Goal: Check status: Check status

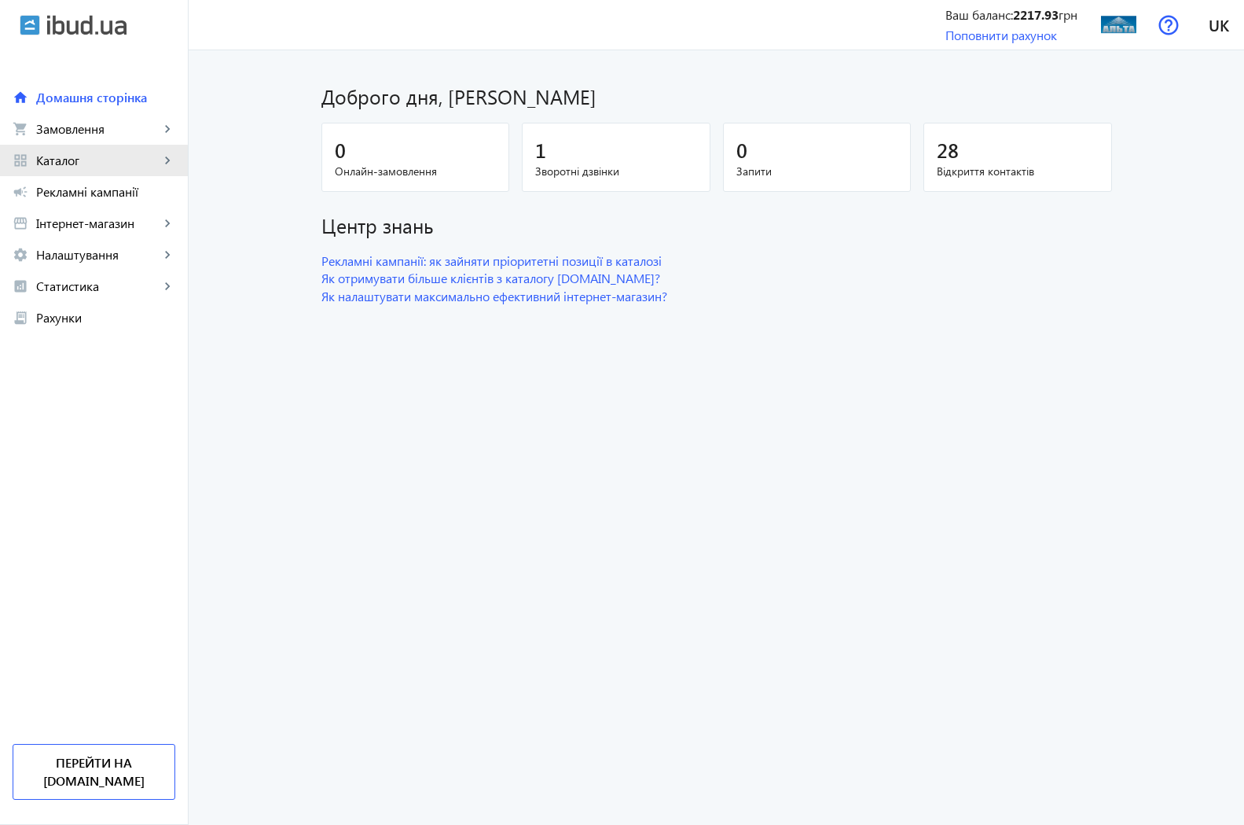
click at [87, 164] on span "Каталог" at bounding box center [97, 161] width 123 height 16
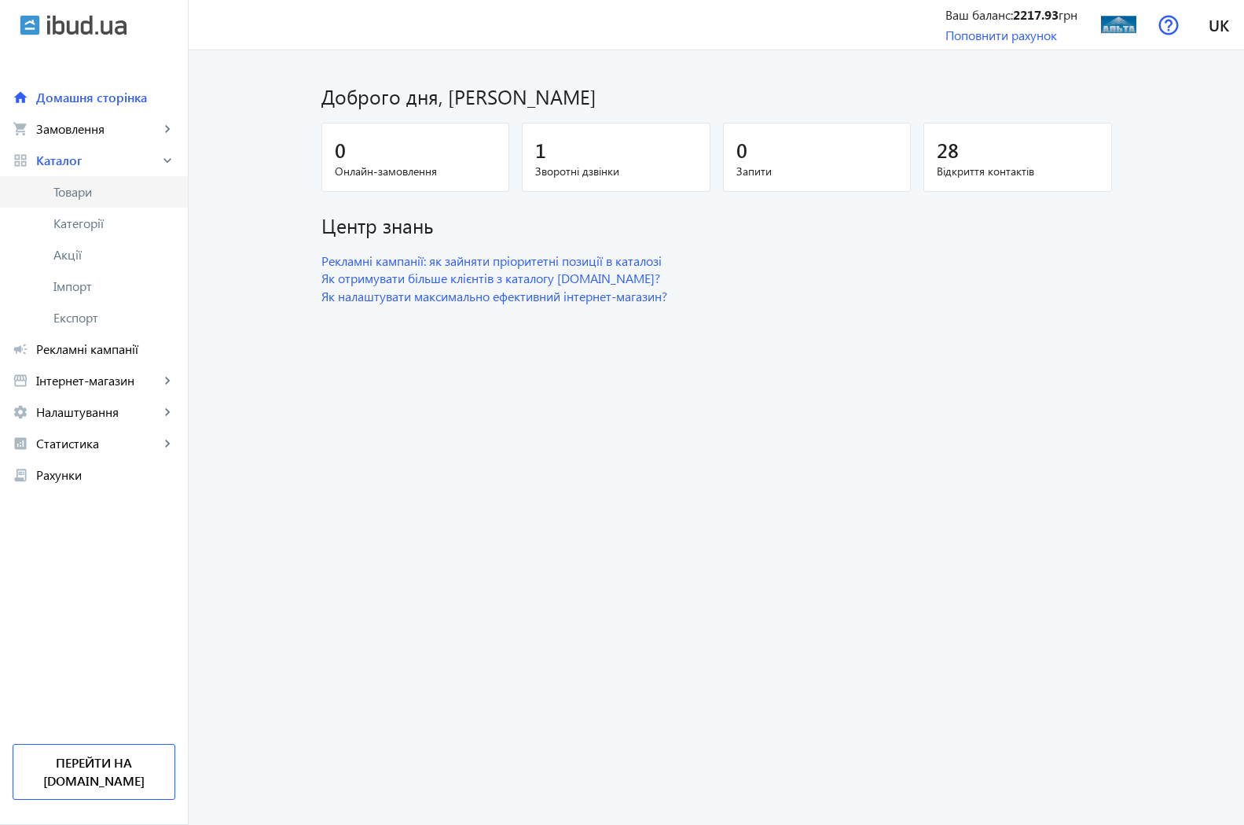
click at [72, 194] on span "Товари" at bounding box center [114, 192] width 122 height 16
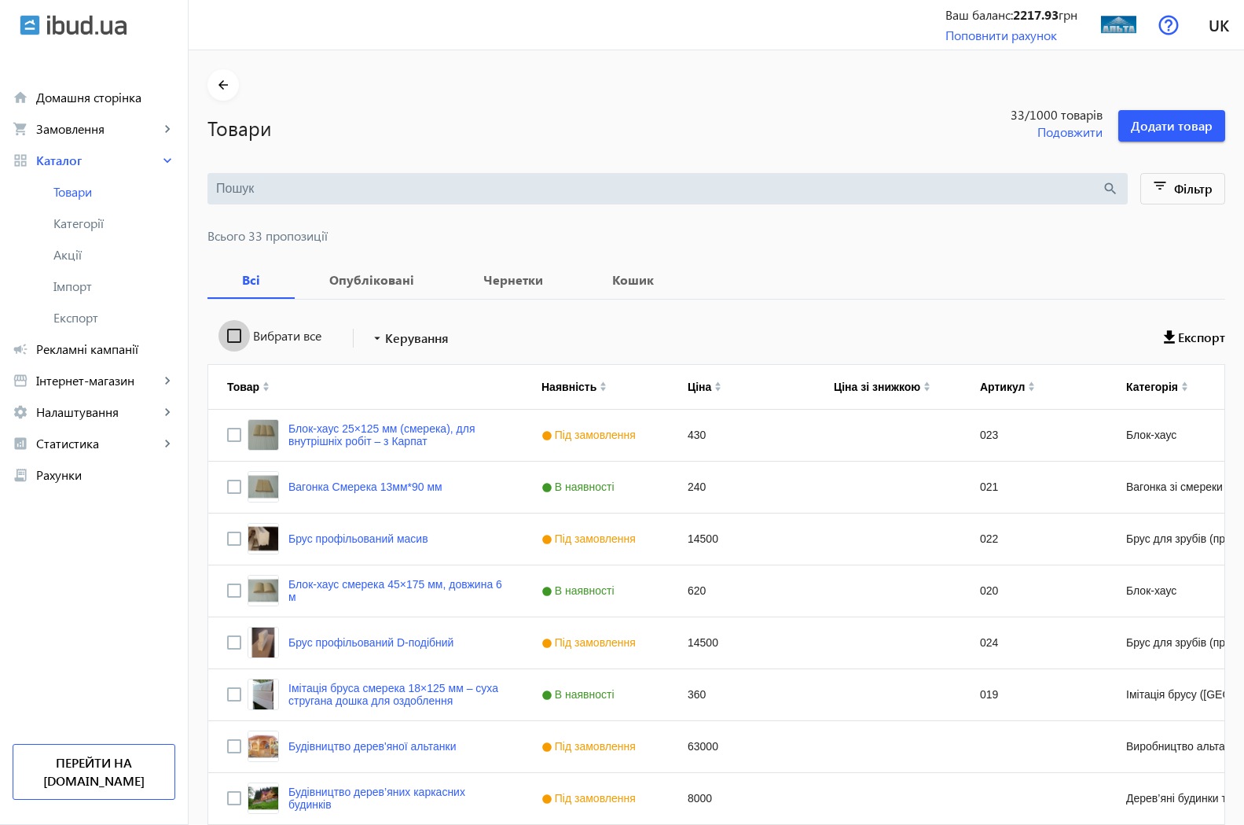
click at [219, 334] on input "Вибрати все" at bounding box center [234, 335] width 31 height 31
checkbox input "true"
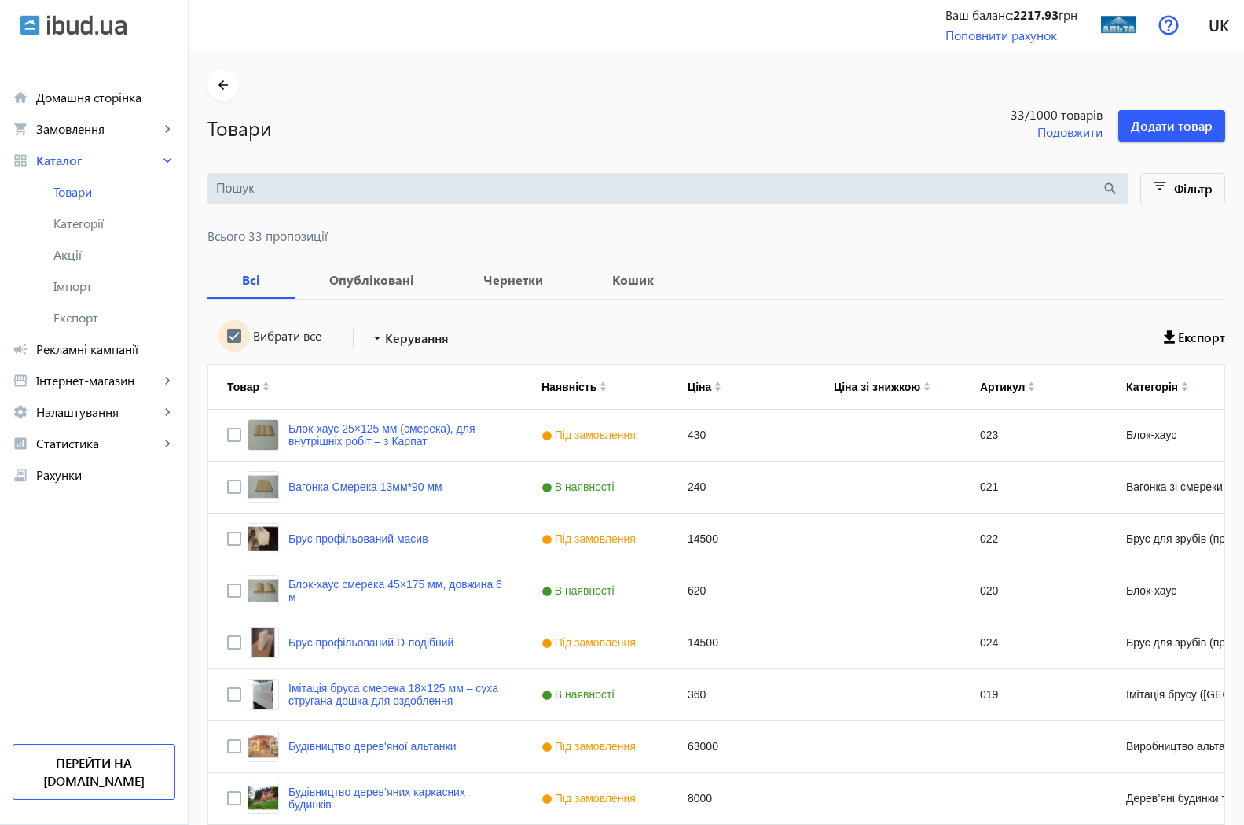
checkbox input "true"
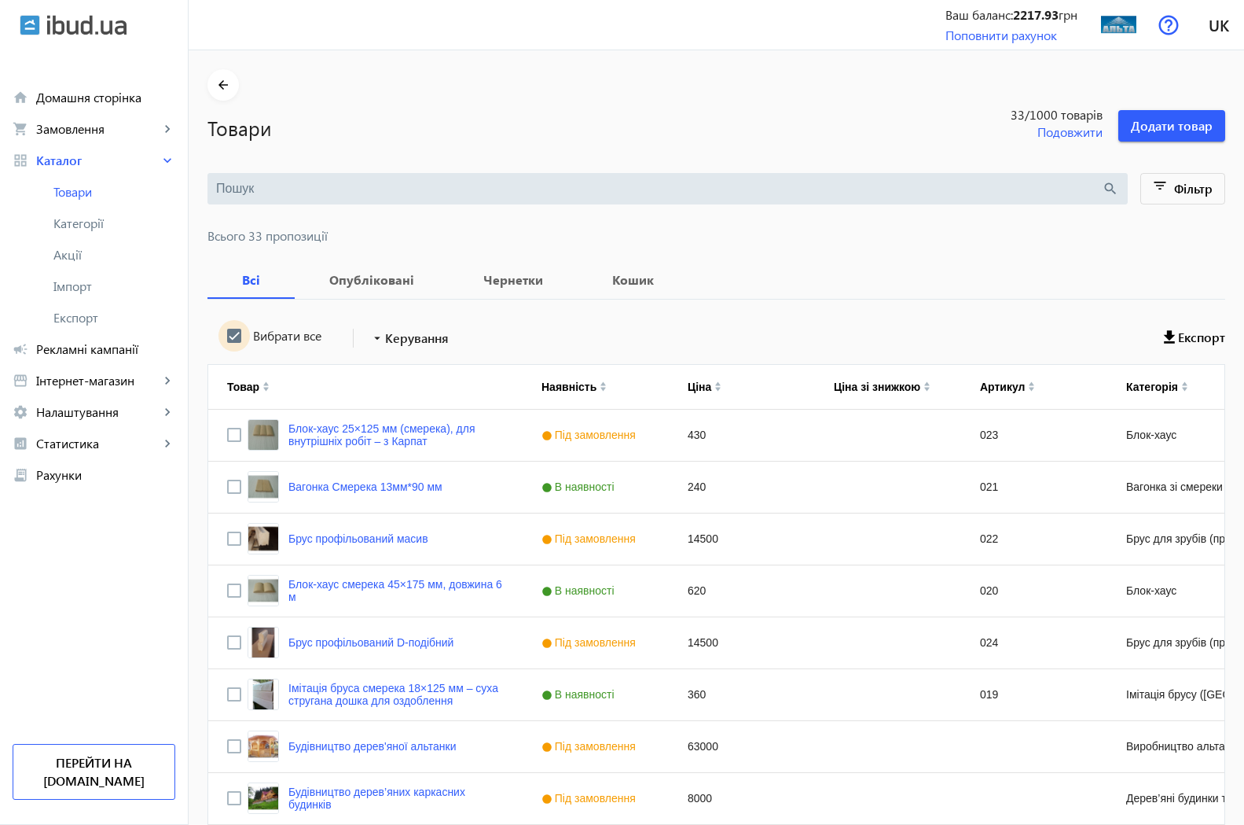
checkbox input "true"
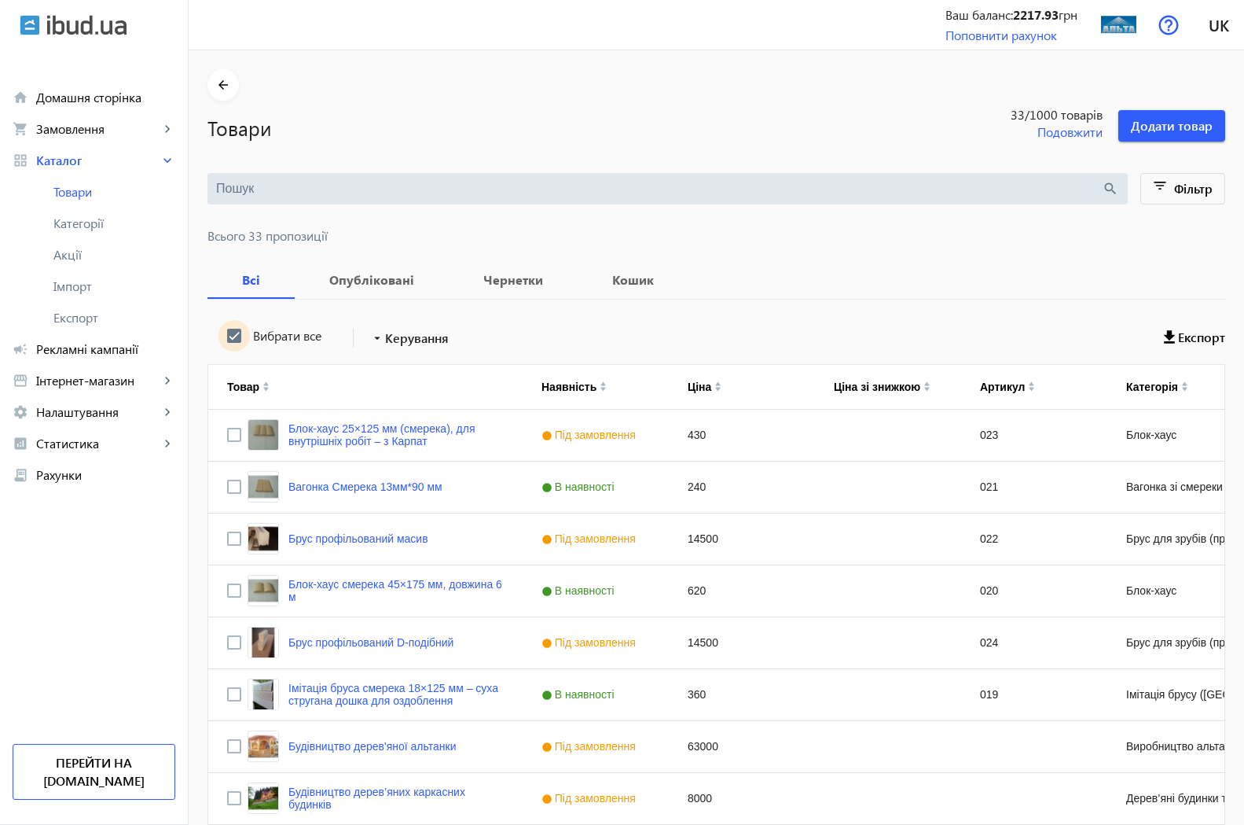
checkbox input "true"
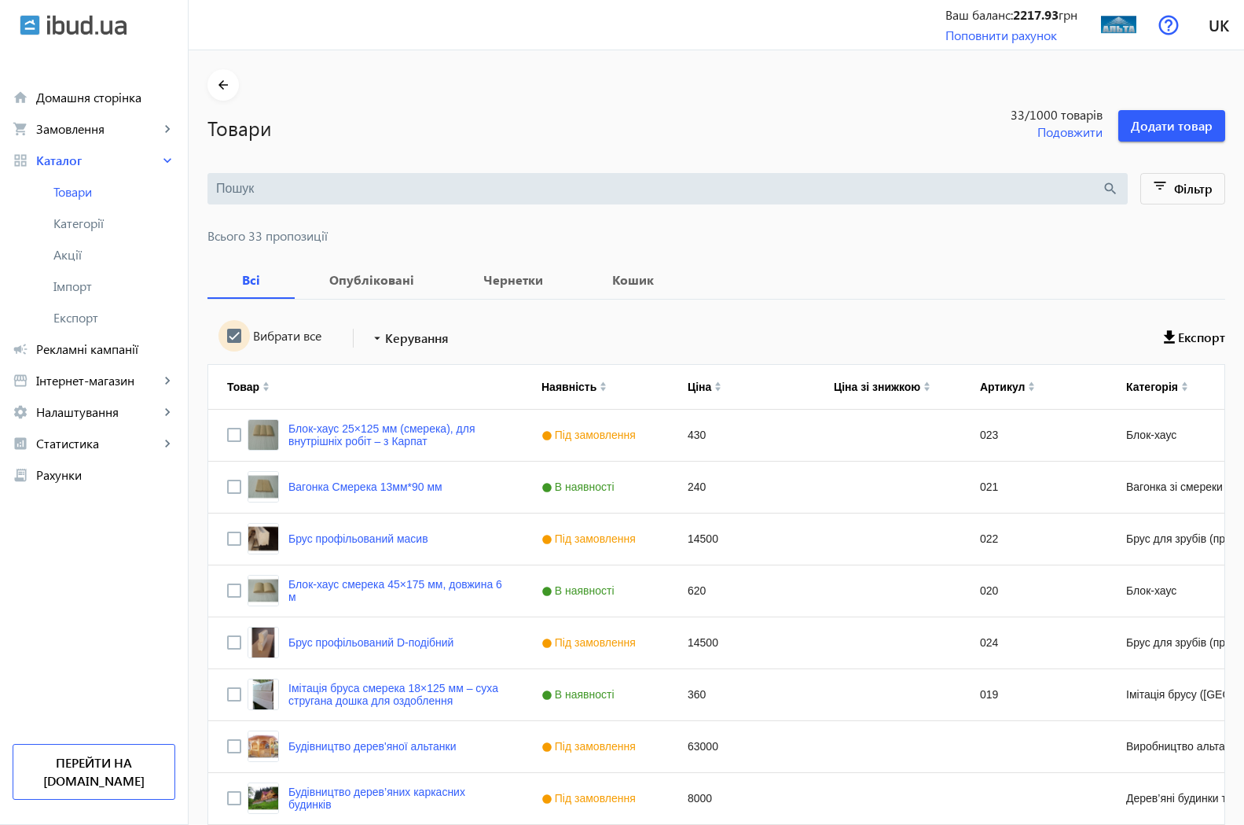
checkbox input "true"
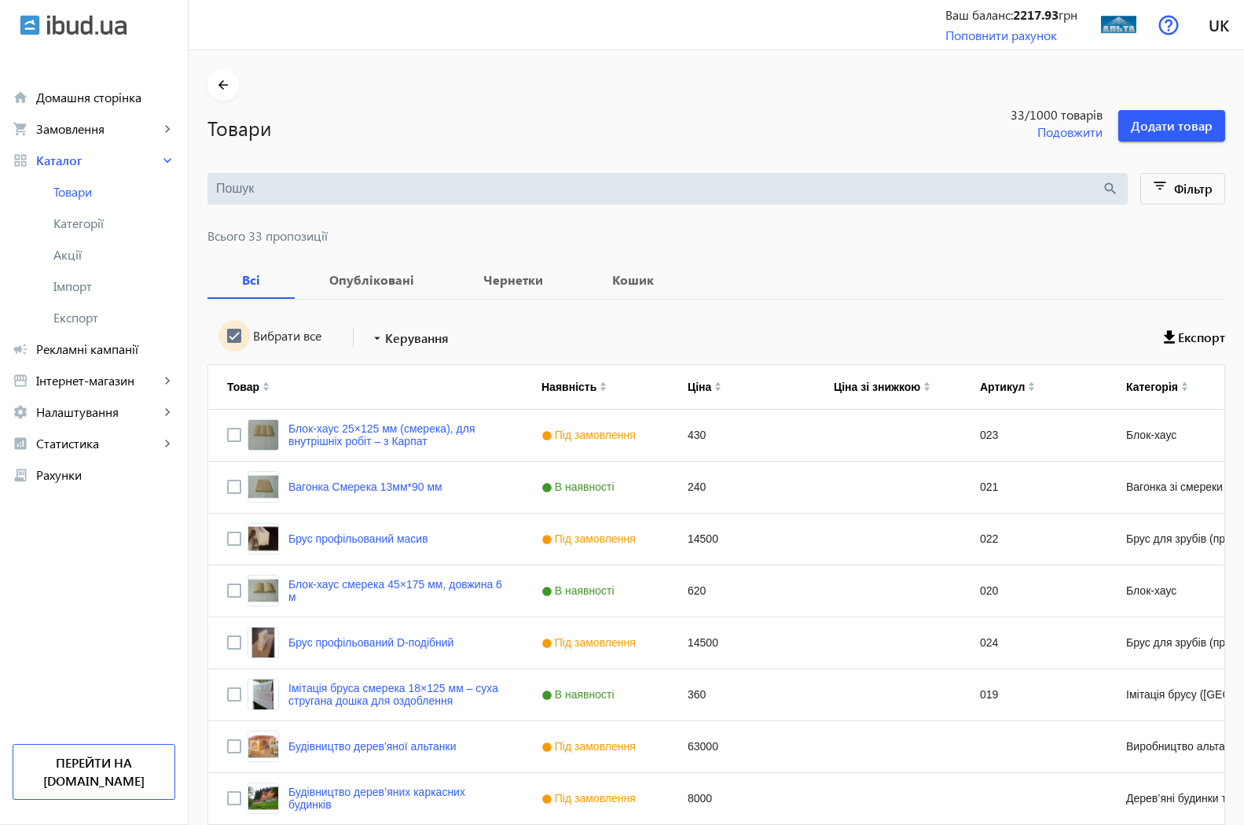
checkbox input "true"
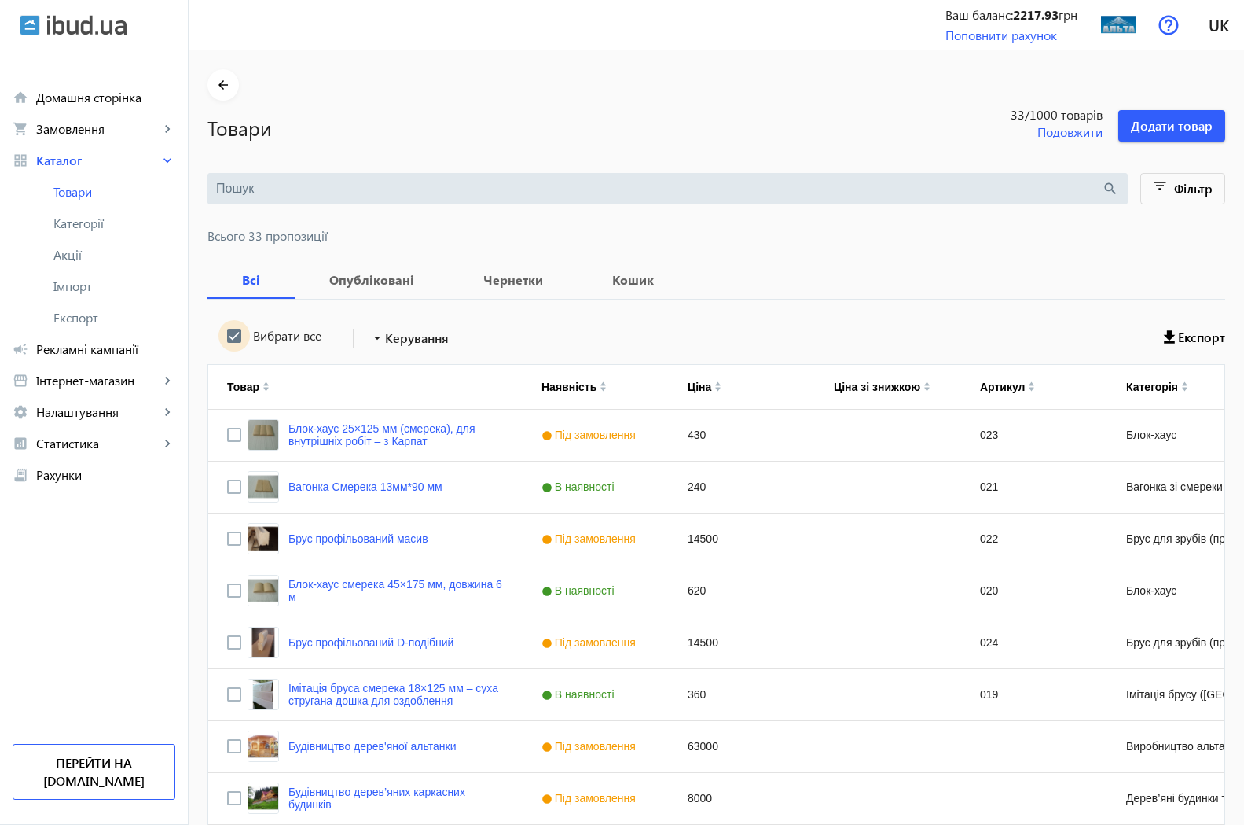
checkbox input "true"
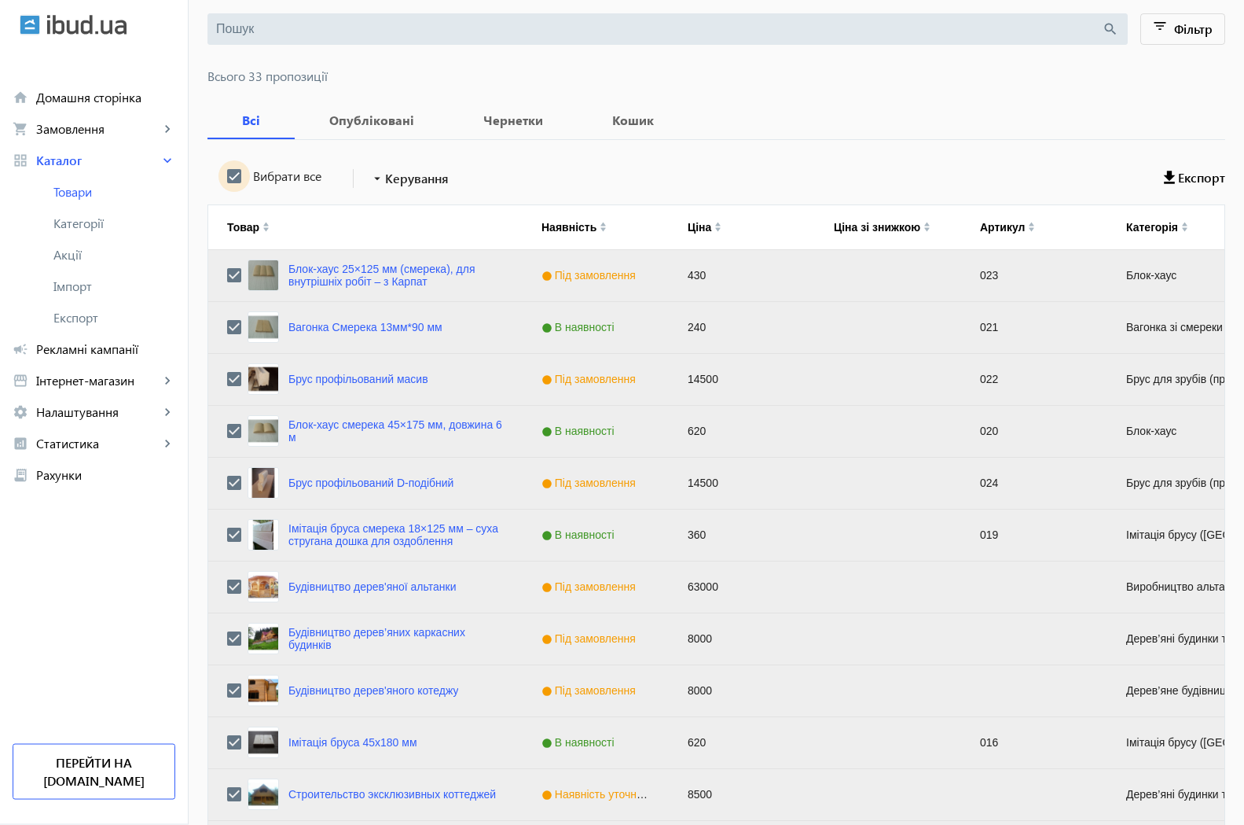
scroll to position [88, 0]
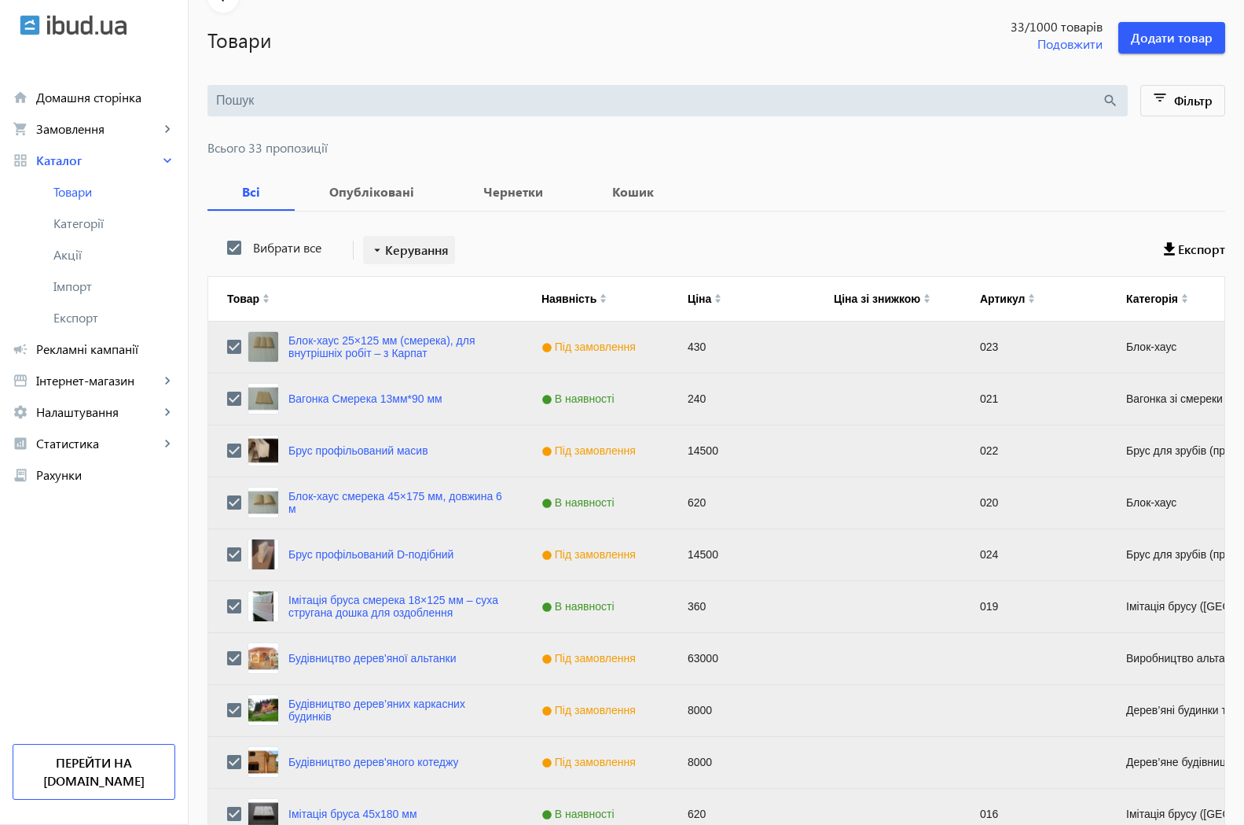
click at [369, 245] on mat-icon "arrow_drop_down" at bounding box center [377, 250] width 16 height 16
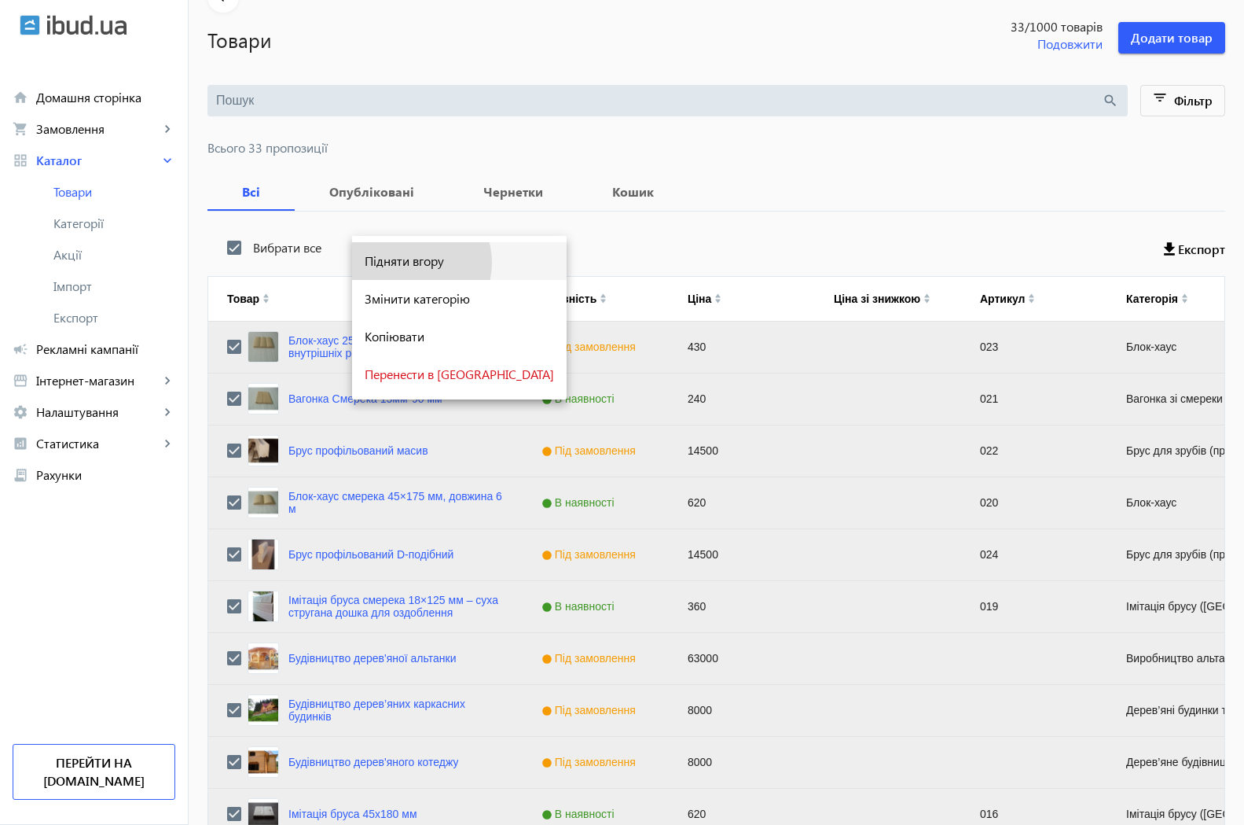
click at [413, 263] on span "Підняти вгору" at bounding box center [459, 261] width 189 height 13
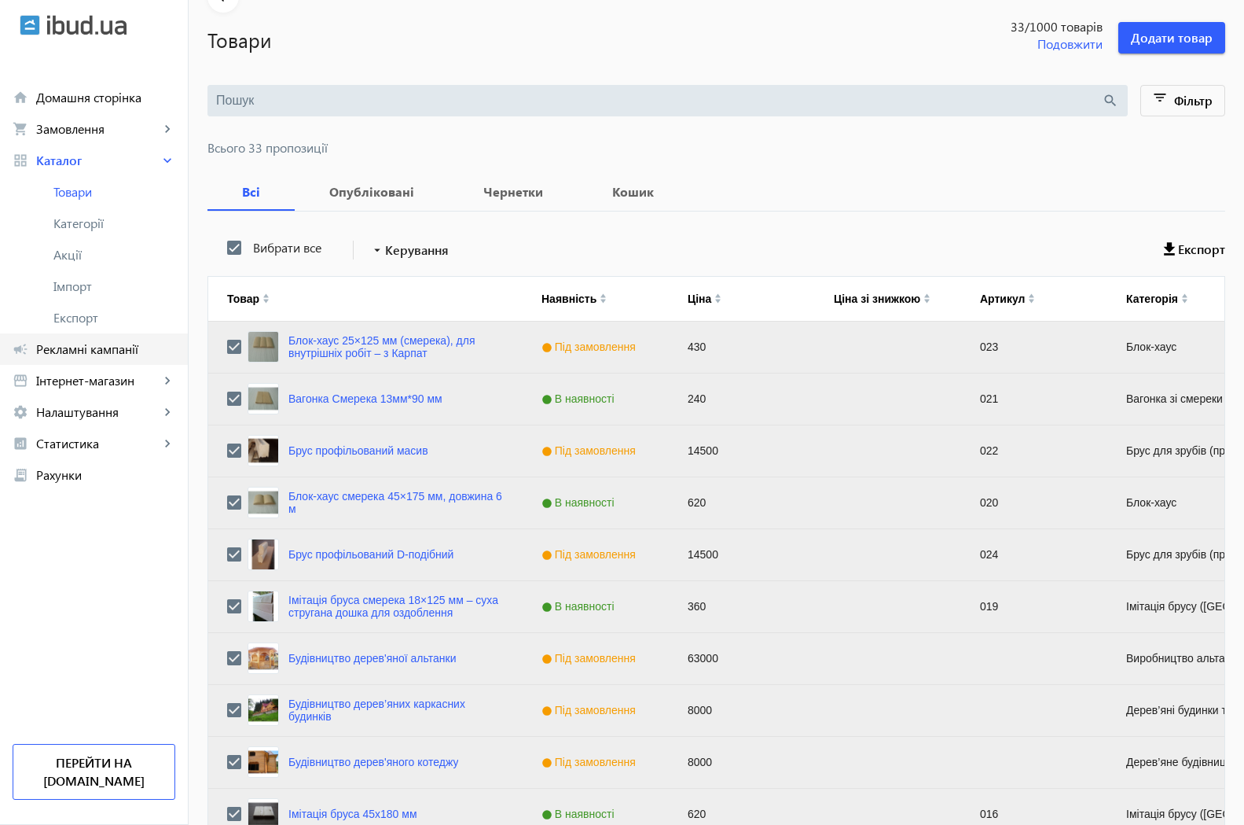
click at [100, 349] on span "Рекламні кампанії" at bounding box center [105, 349] width 139 height 16
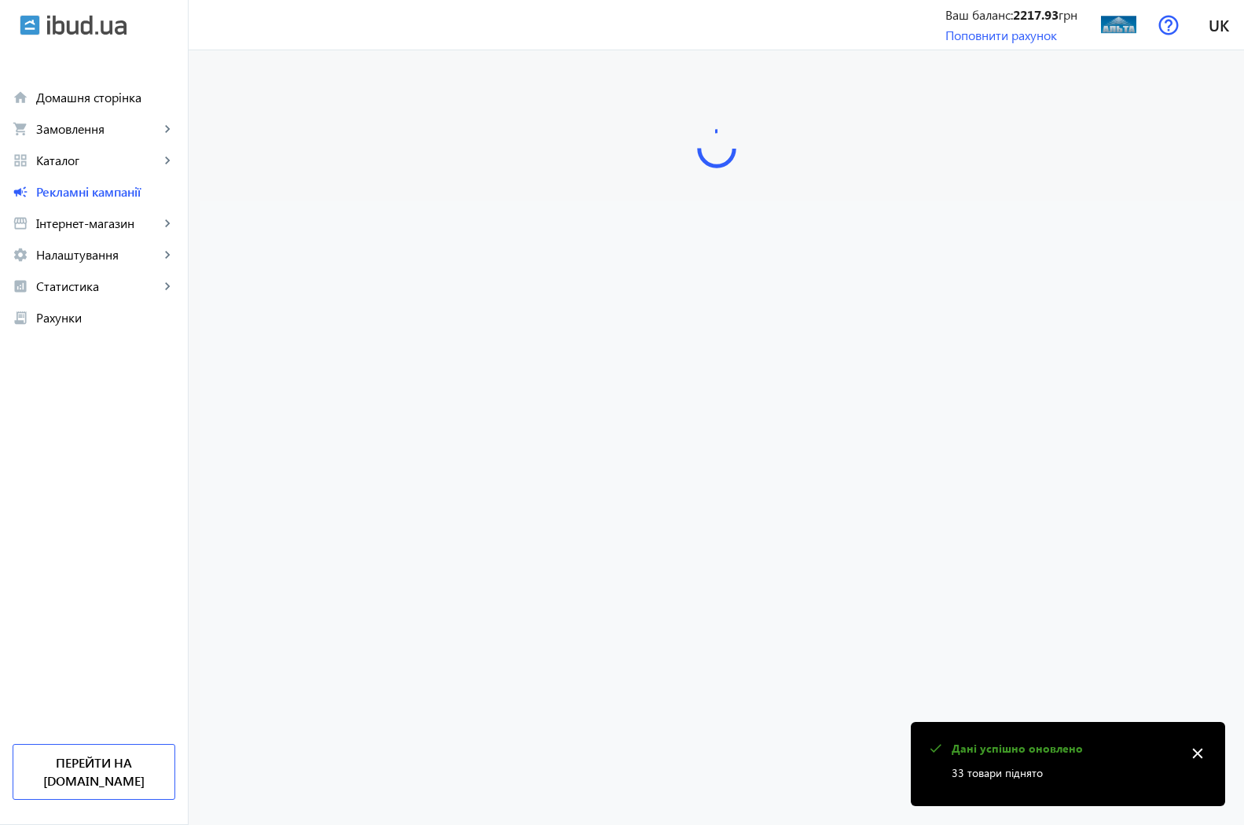
click at [1198, 755] on mat-icon "close" at bounding box center [1198, 753] width 24 height 24
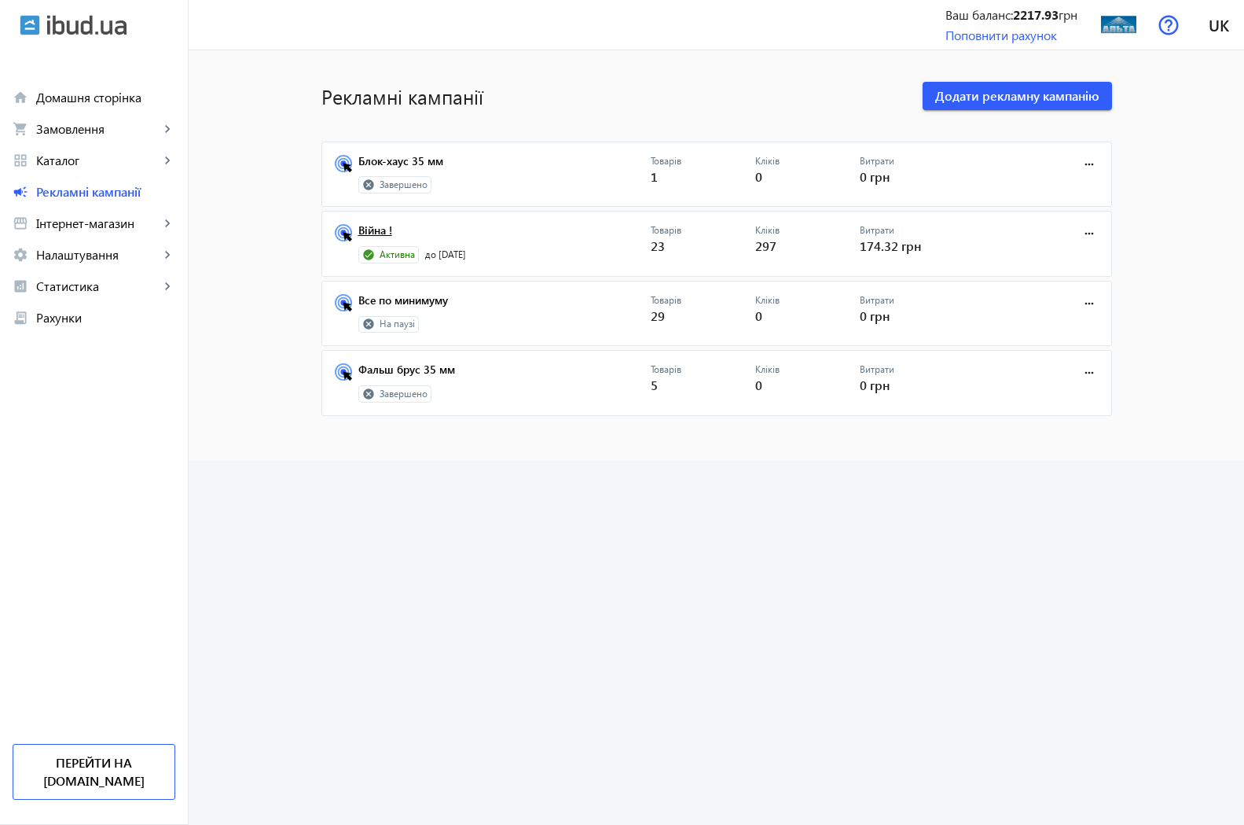
click at [373, 233] on link "Війна !" at bounding box center [504, 235] width 292 height 22
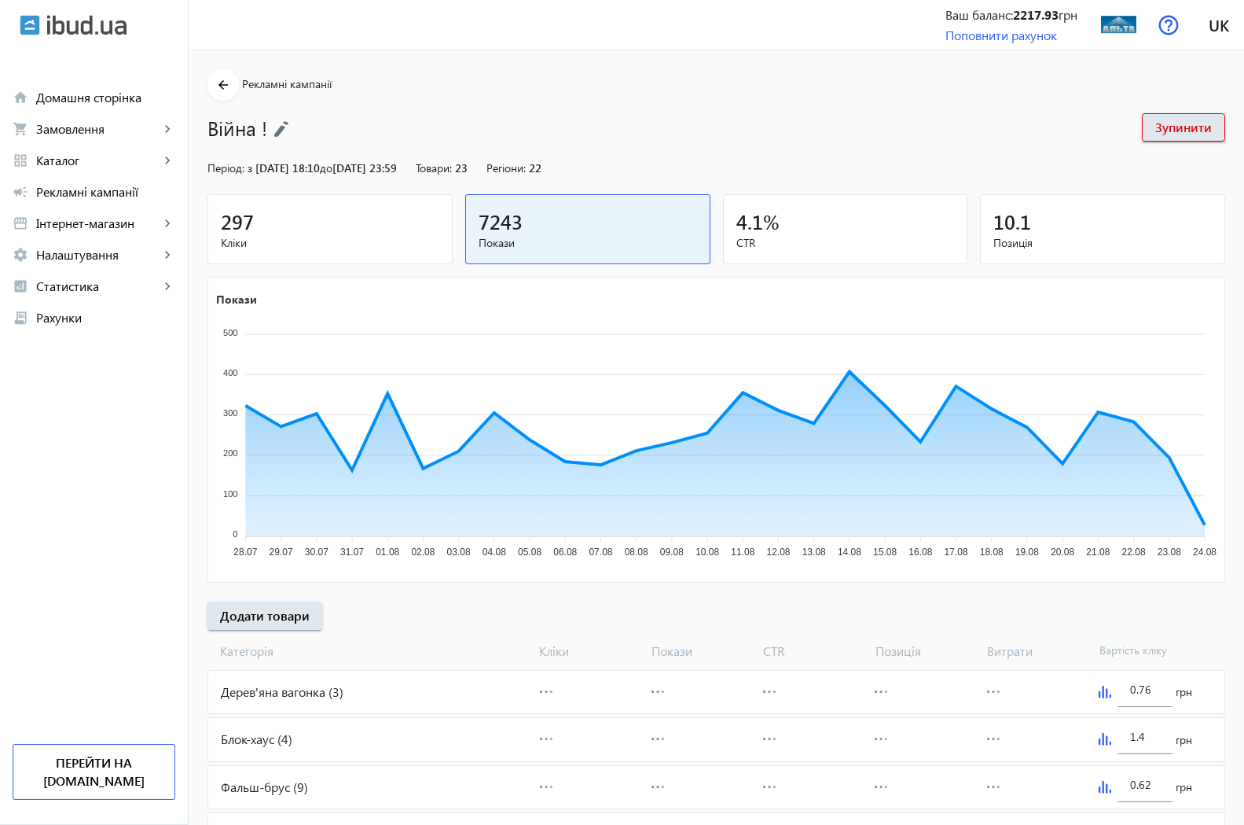
click at [226, 219] on span "297" at bounding box center [237, 221] width 33 height 26
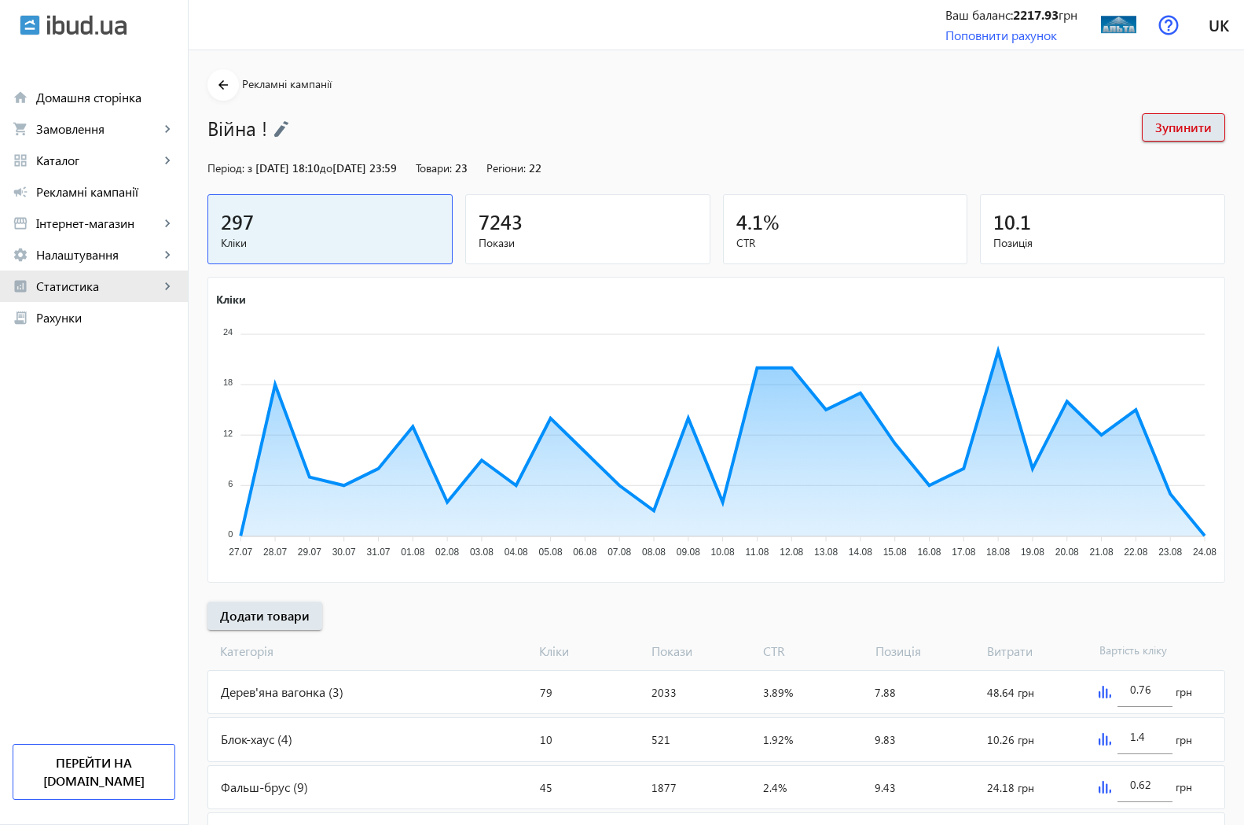
click at [72, 285] on span "Статистика" at bounding box center [97, 286] width 123 height 16
click at [77, 317] on span "Огляд" at bounding box center [114, 318] width 122 height 16
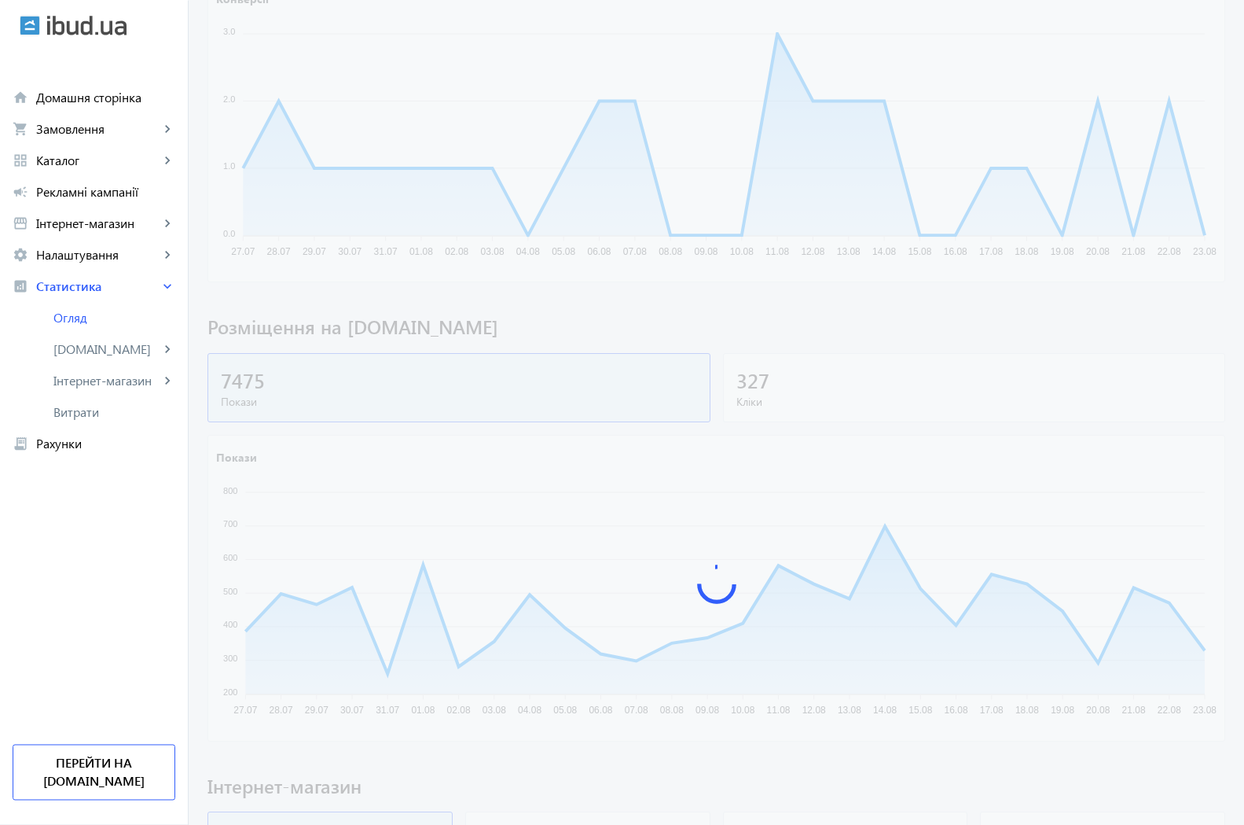
scroll to position [321, 0]
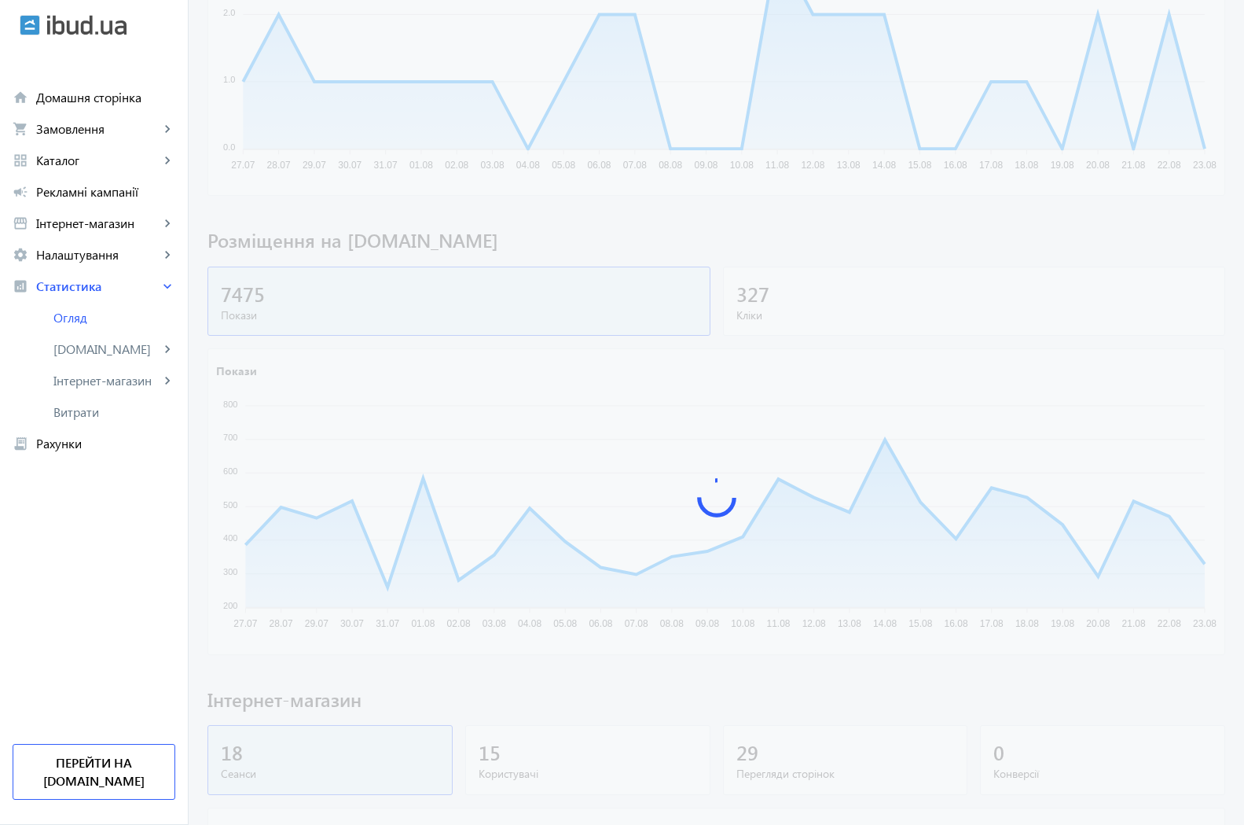
click at [753, 294] on div at bounding box center [717, 497] width 1056 height 1498
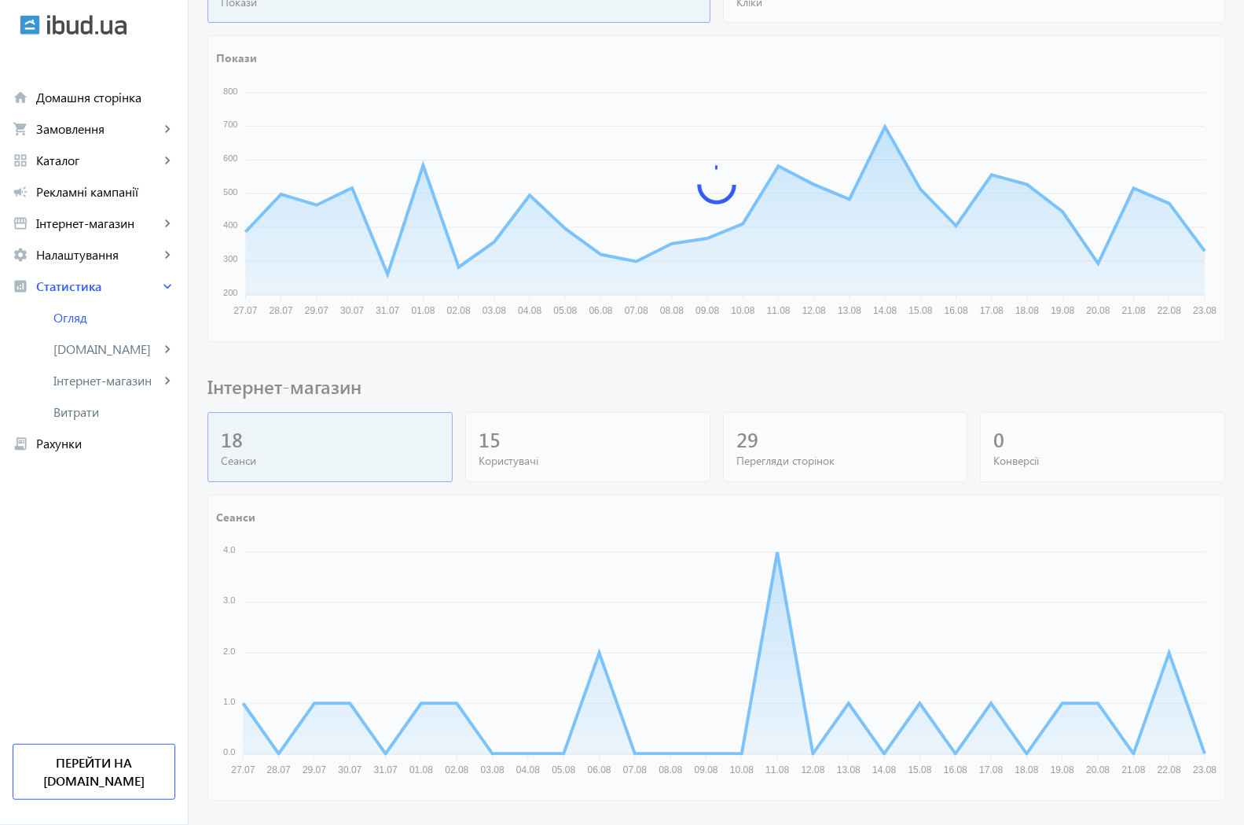
scroll to position [722, 0]
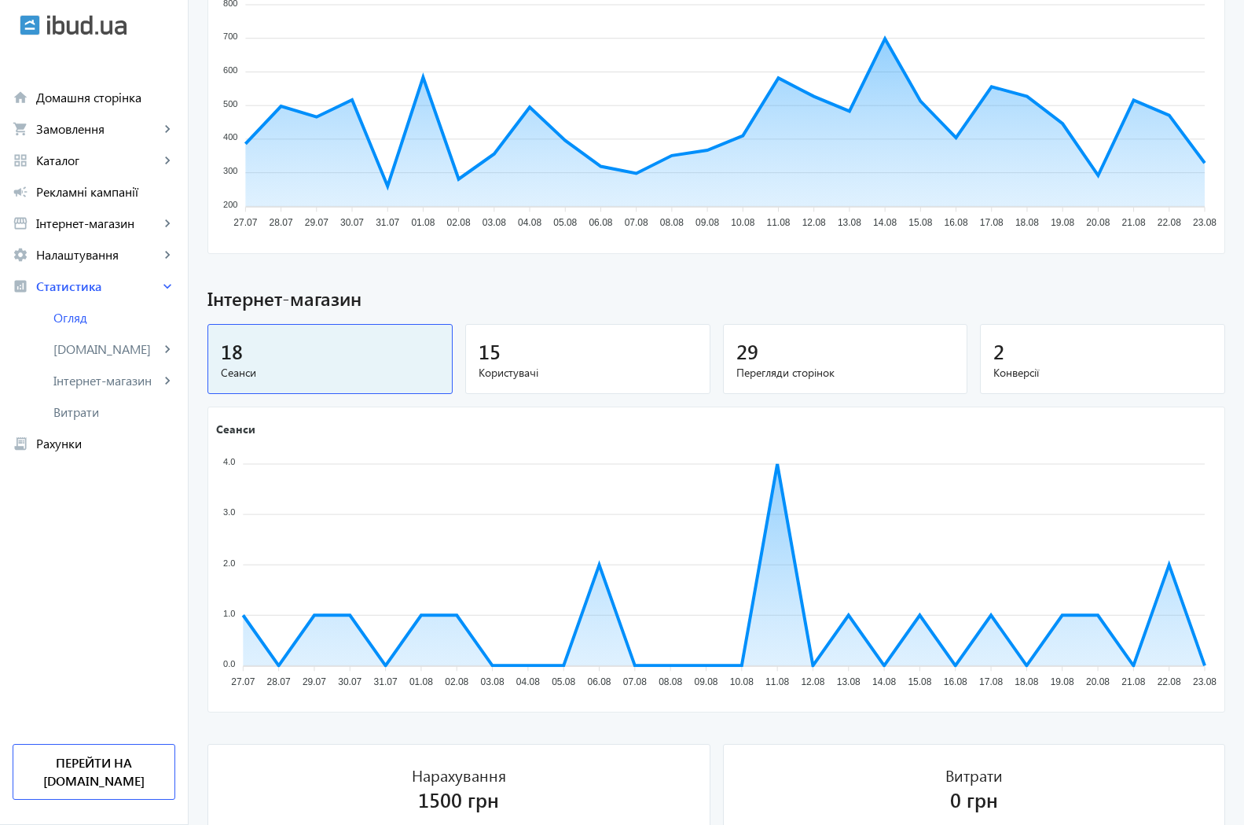
click at [483, 358] on span "15" at bounding box center [490, 351] width 22 height 26
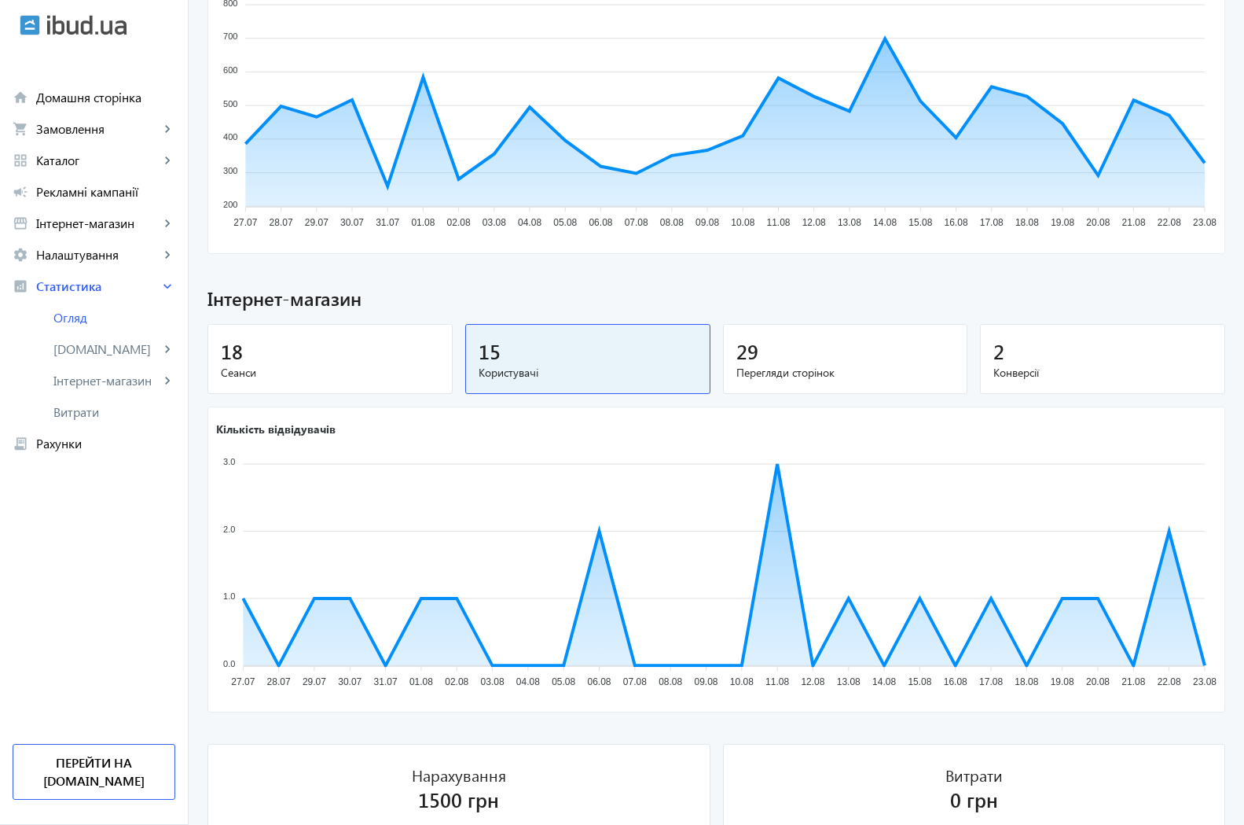
click at [362, 362] on div "18" at bounding box center [330, 351] width 219 height 28
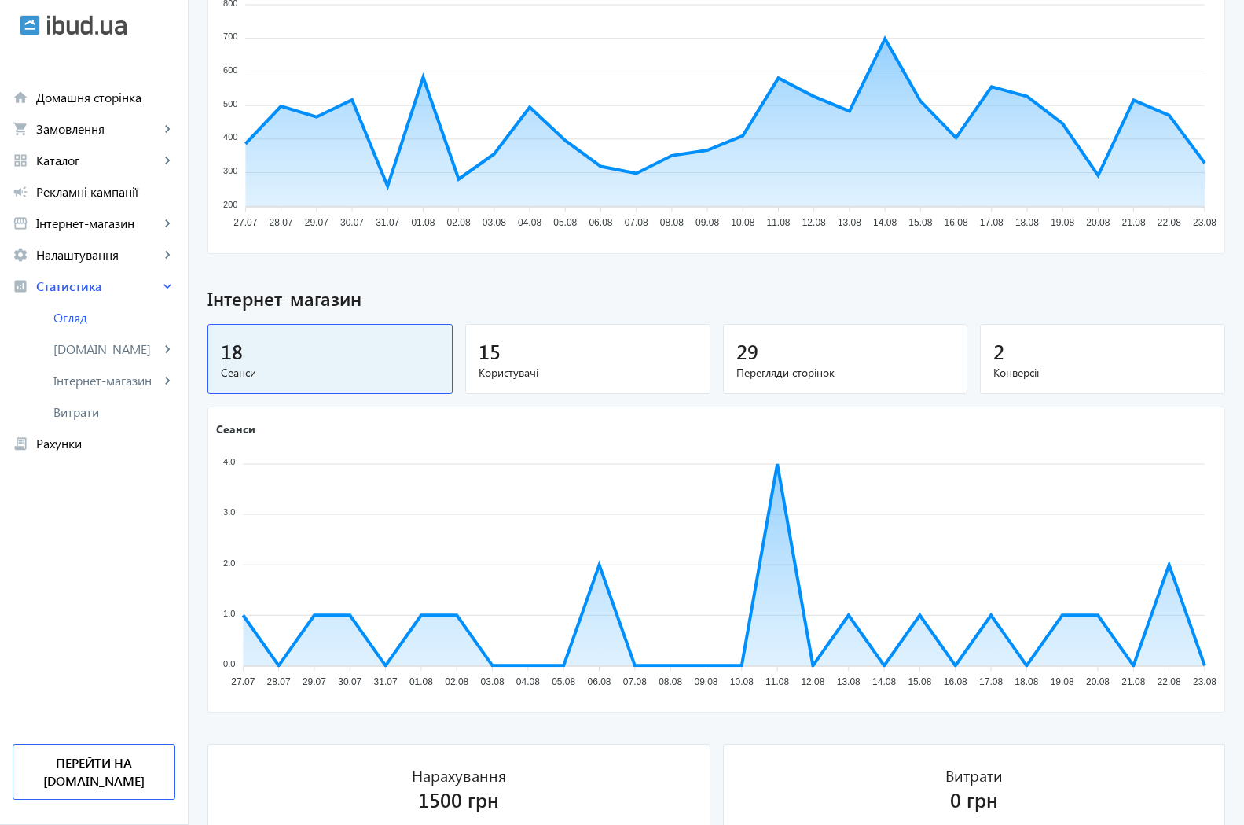
click at [494, 356] on div "15" at bounding box center [588, 351] width 219 height 28
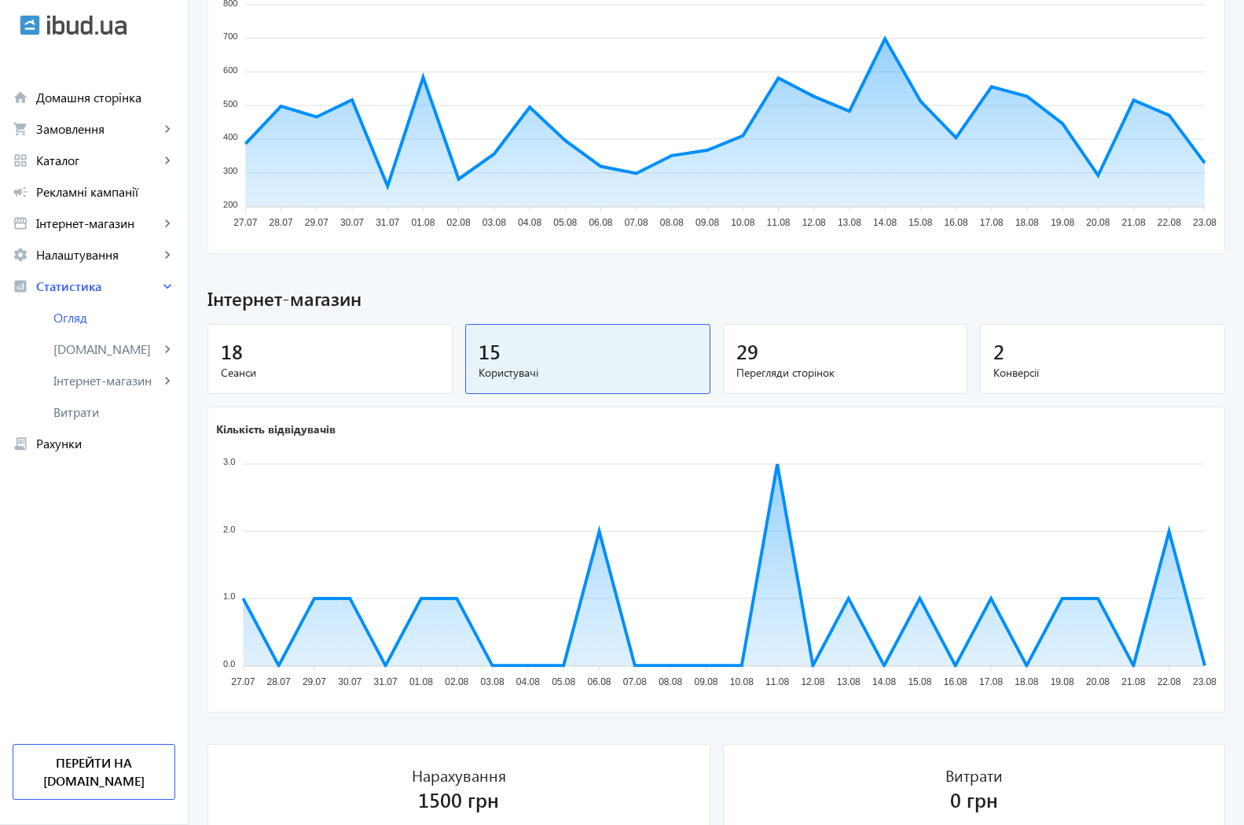
click at [752, 354] on div "29" at bounding box center [846, 351] width 219 height 28
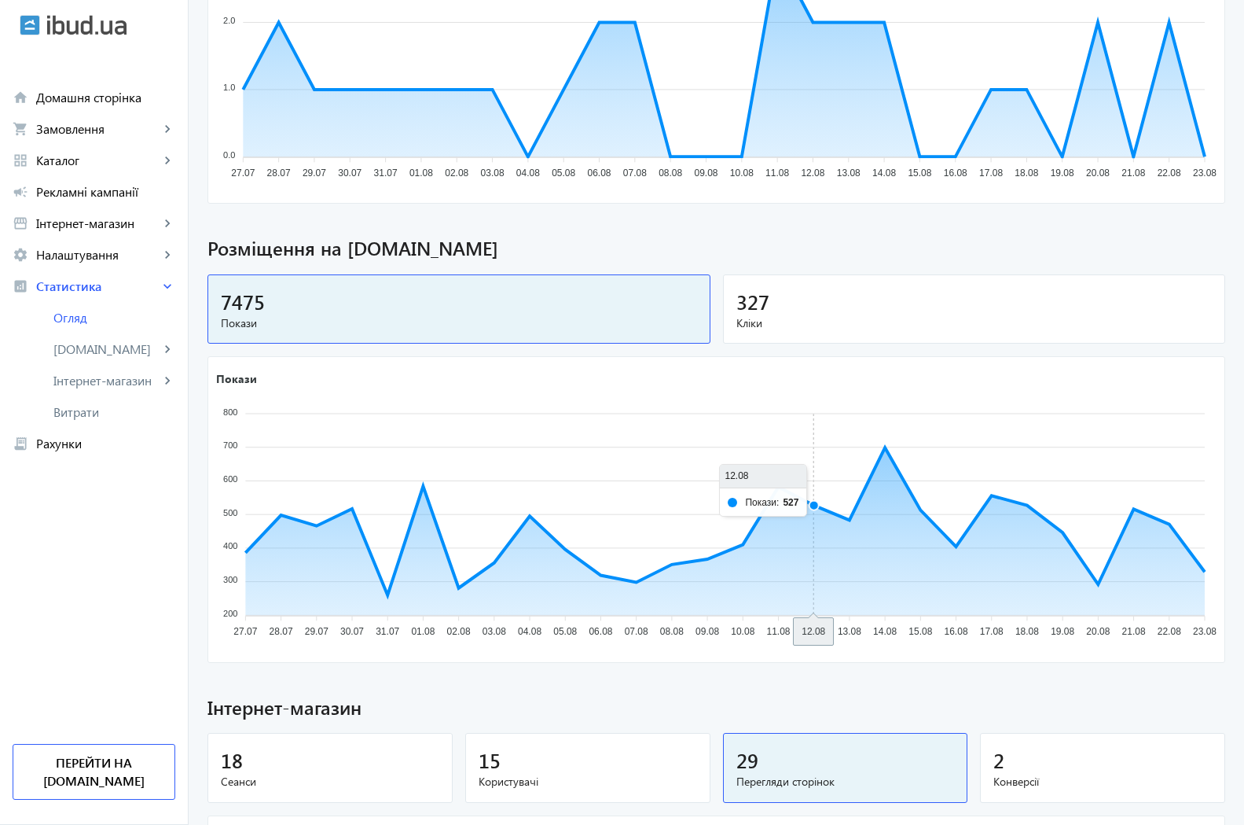
scroll to position [0, 0]
